Goal: Transaction & Acquisition: Purchase product/service

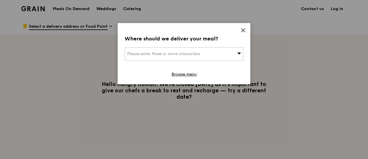
click at [245, 29] on icon at bounding box center [243, 30] width 5 height 5
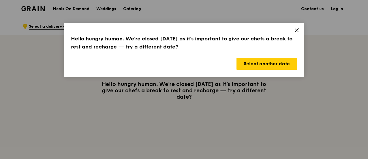
click at [297, 30] on icon at bounding box center [296, 30] width 3 height 3
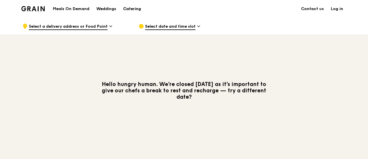
click at [127, 9] on div "Catering" at bounding box center [132, 8] width 18 height 17
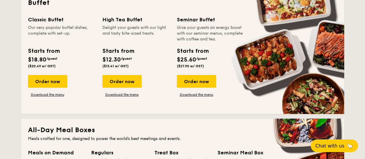
scroll to position [238, 0]
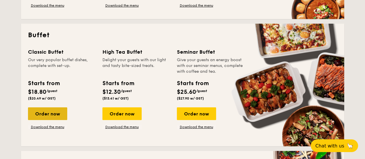
click at [50, 111] on div "Order now" at bounding box center [47, 113] width 39 height 13
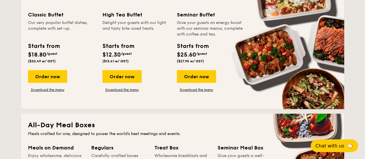
scroll to position [251, 0]
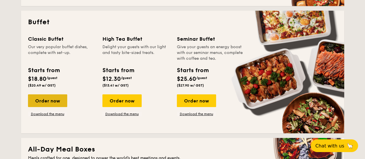
click at [38, 101] on div "Order now" at bounding box center [47, 100] width 39 height 13
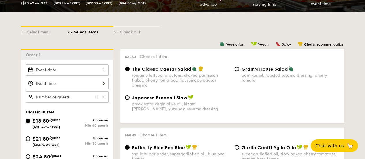
scroll to position [75, 0]
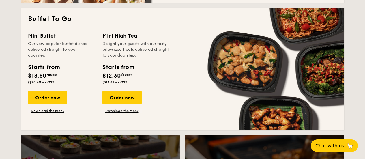
scroll to position [497, 0]
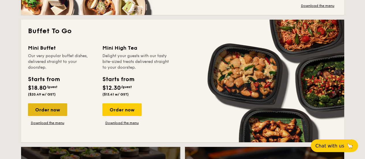
click at [55, 106] on div "Order now" at bounding box center [47, 109] width 39 height 13
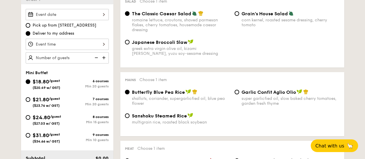
scroll to position [192, 0]
